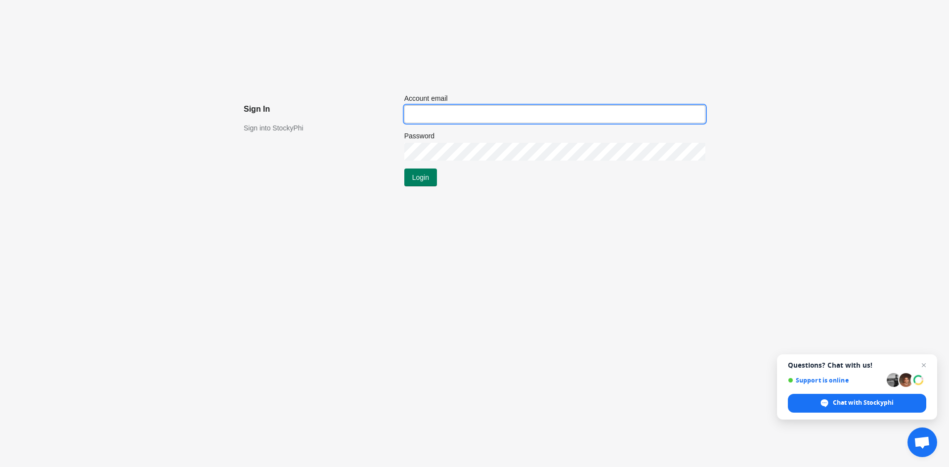
click at [459, 117] on input "Account email" at bounding box center [554, 114] width 301 height 18
click at [424, 112] on input "Account email" at bounding box center [554, 114] width 301 height 18
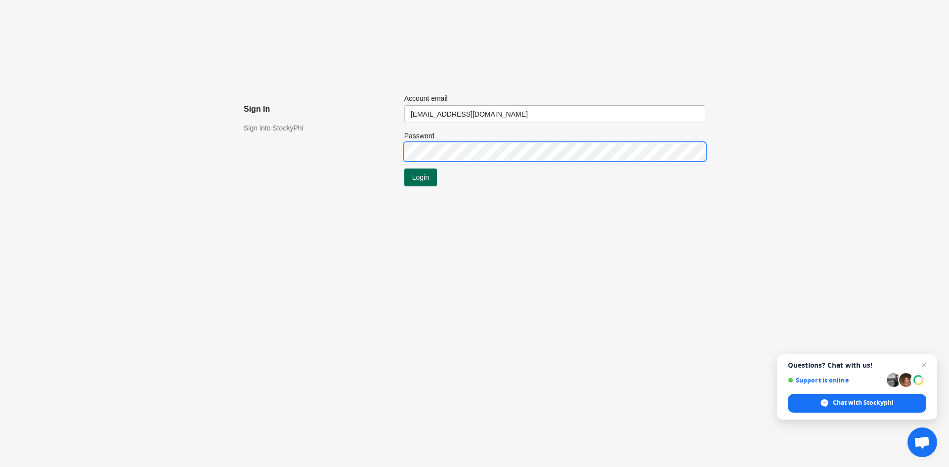
click at [418, 169] on button "Login" at bounding box center [420, 178] width 33 height 18
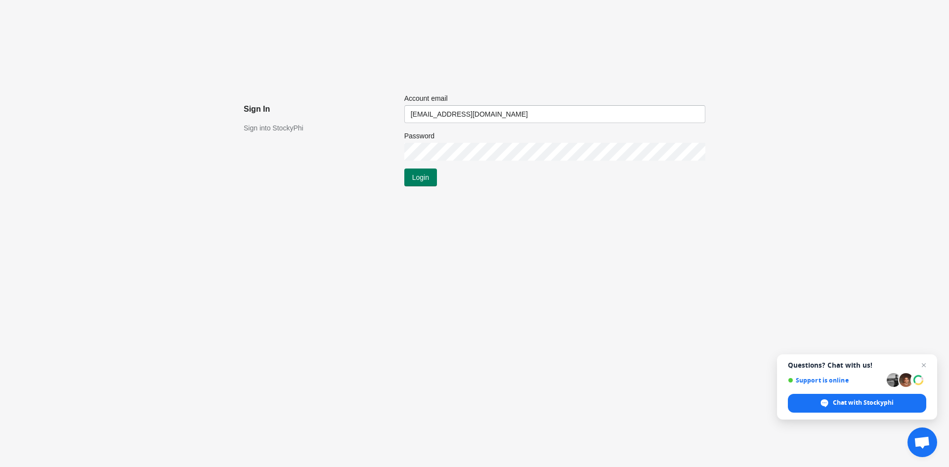
click at [558, 50] on div "Sign In Sign into StockyPhi Submit Account email [EMAIL_ADDRESS][DOMAIN_NAME] P…" at bounding box center [474, 233] width 949 height 467
click at [449, 141] on div "Password" at bounding box center [554, 146] width 301 height 30
click at [446, 116] on input "[EMAIL_ADDRESS][DOMAIN_NAME]" at bounding box center [554, 114] width 301 height 18
click at [443, 109] on input "[EMAIL_ADDRESS][DOMAIN_NAME]" at bounding box center [554, 114] width 301 height 18
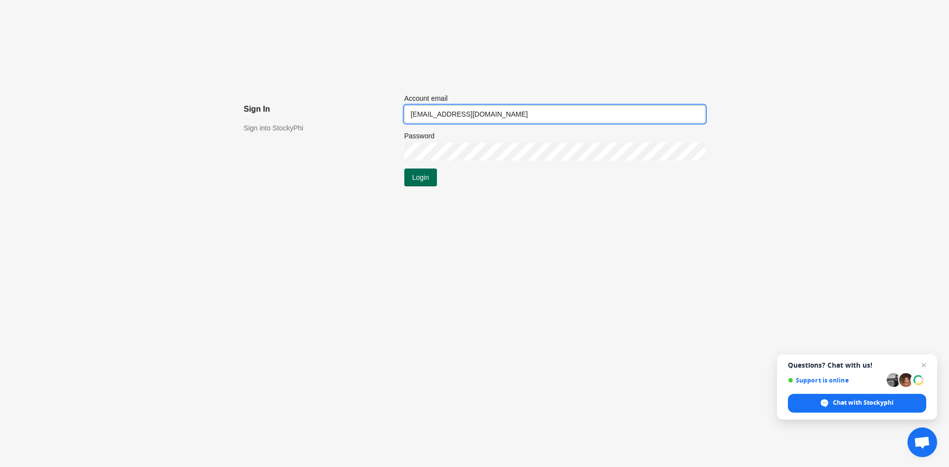
type input "[EMAIL_ADDRESS][DOMAIN_NAME]"
click at [418, 176] on span "Login" at bounding box center [420, 178] width 17 height 8
